Goal: Navigation & Orientation: Find specific page/section

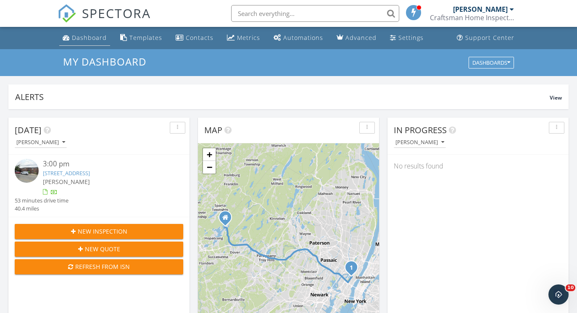
click at [96, 48] on li "Dashboard" at bounding box center [85, 38] width 54 height 22
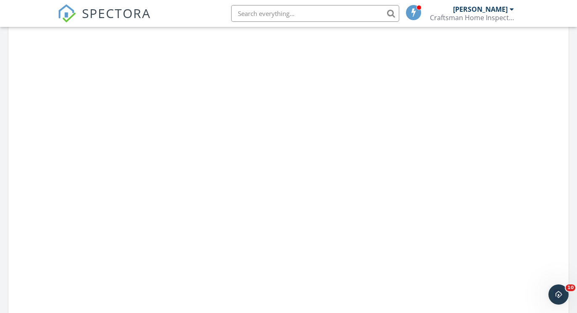
scroll to position [444, 0]
click at [558, 301] on div "Open Intercom Messenger" at bounding box center [558, 294] width 28 height 28
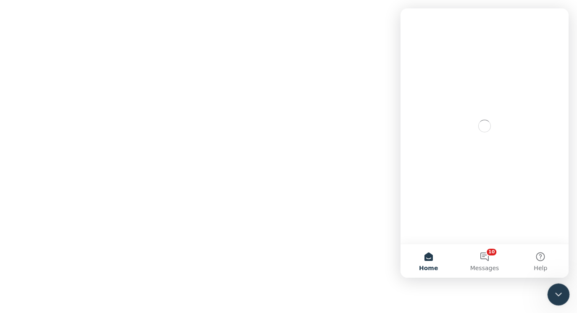
scroll to position [0, 0]
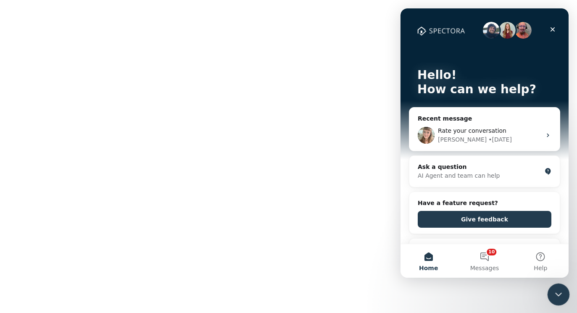
click at [564, 300] on div "Close Intercom Messenger" at bounding box center [558, 293] width 20 height 20
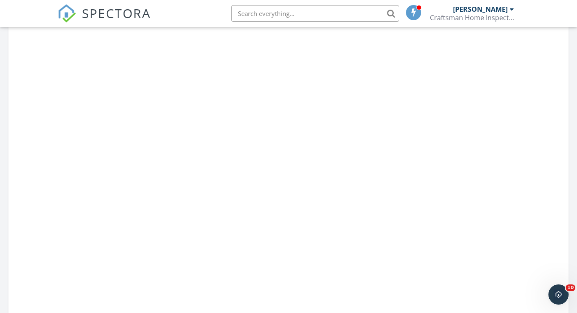
scroll to position [322, 0]
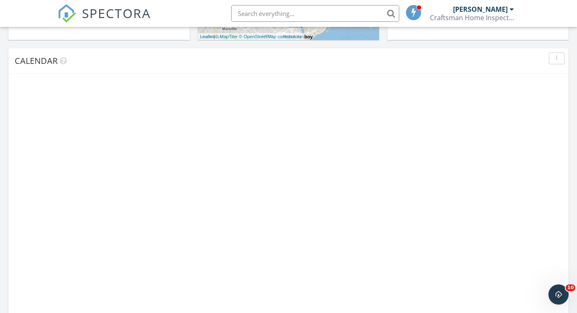
click at [53, 62] on span "Calendar" at bounding box center [36, 60] width 43 height 11
click at [557, 53] on div at bounding box center [557, 59] width 16 height 12
click at [557, 58] on icon "button" at bounding box center [556, 59] width 1 height 6
click at [548, 74] on div "Refresh" at bounding box center [549, 77] width 30 height 10
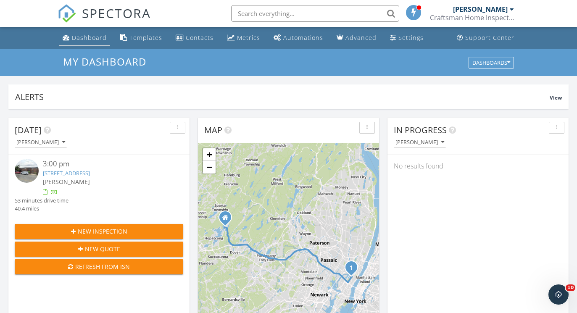
scroll to position [0, 0]
click at [87, 41] on div "Dashboard" at bounding box center [89, 38] width 35 height 8
click at [96, 38] on div "Dashboard" at bounding box center [89, 38] width 35 height 8
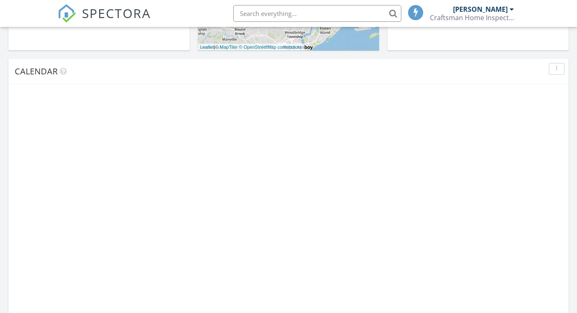
scroll to position [312, 0]
click at [559, 66] on div "button" at bounding box center [557, 68] width 8 height 6
click at [540, 91] on div "Refresh" at bounding box center [549, 87] width 30 height 10
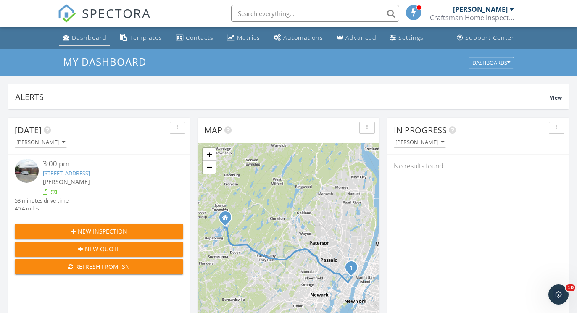
scroll to position [0, 0]
click at [79, 38] on div "Dashboard" at bounding box center [89, 38] width 35 height 8
click at [83, 46] on li "Dashboard" at bounding box center [85, 38] width 54 height 22
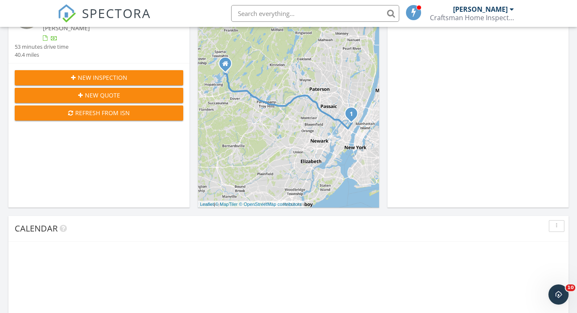
scroll to position [161, 0]
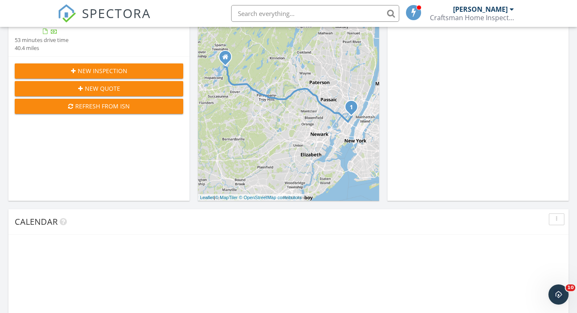
click at [551, 217] on button "button" at bounding box center [557, 220] width 16 height 12
click at [540, 240] on div "Refresh" at bounding box center [549, 238] width 30 height 10
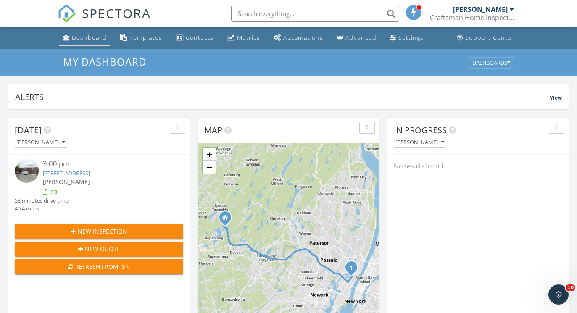
scroll to position [0, 0]
click at [91, 41] on div "Dashboard" at bounding box center [89, 38] width 35 height 8
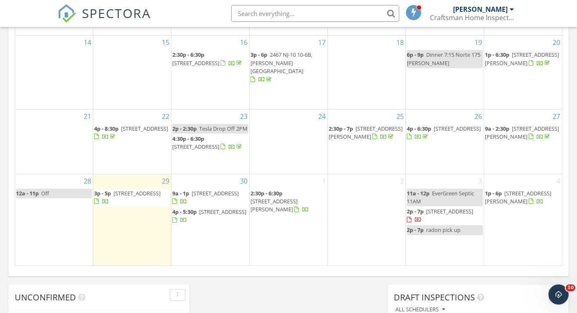
scroll to position [506, 0]
